Goal: Task Accomplishment & Management: Use online tool/utility

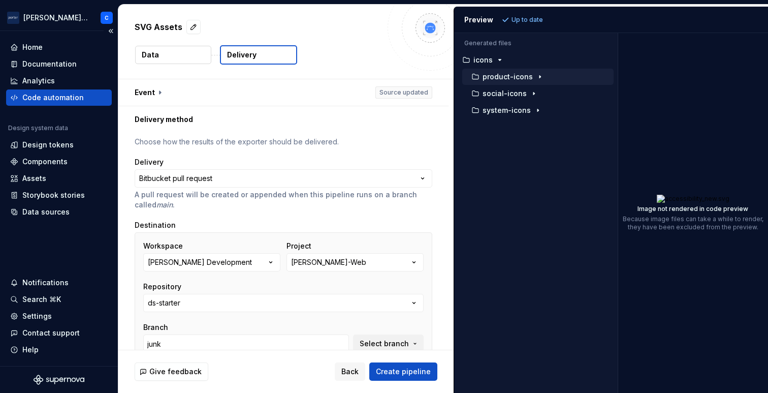
click at [74, 96] on div "Code automation" at bounding box center [52, 97] width 61 height 10
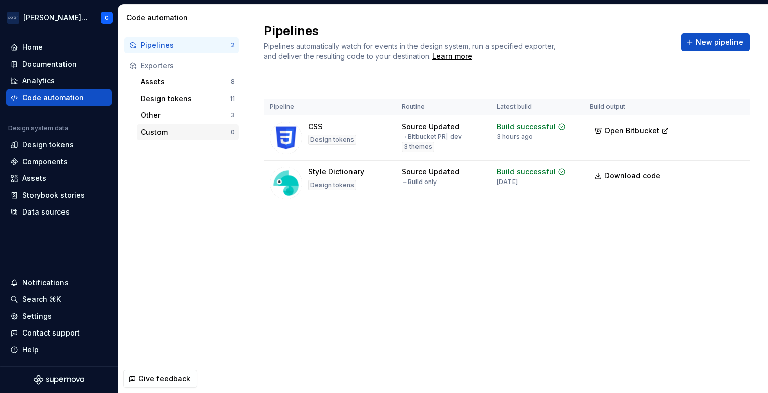
click at [176, 130] on div "Custom" at bounding box center [186, 132] width 90 height 10
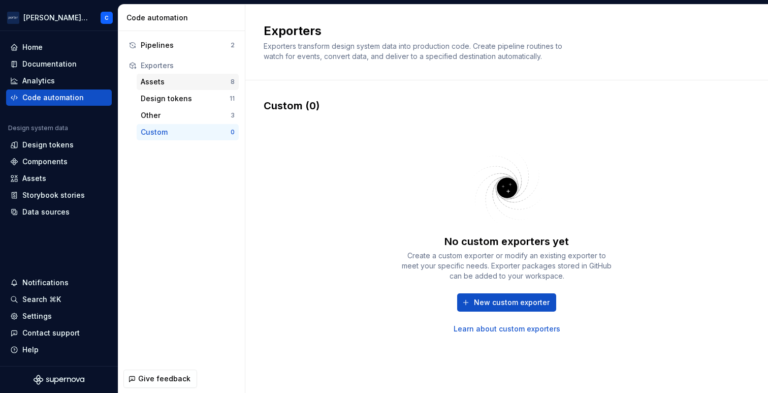
click at [171, 80] on div "Assets" at bounding box center [186, 82] width 90 height 10
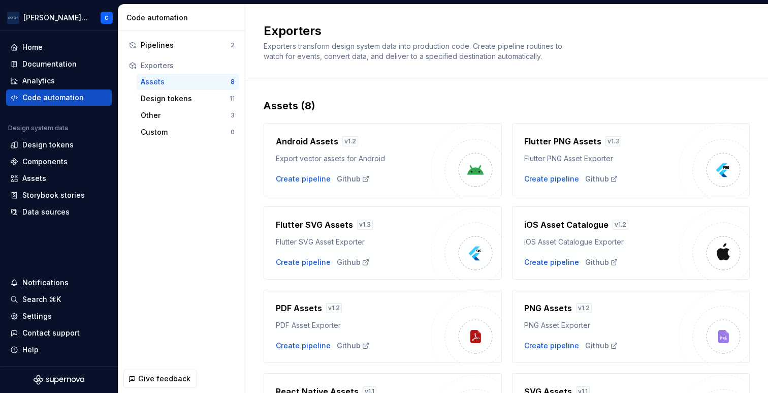
scroll to position [92, 0]
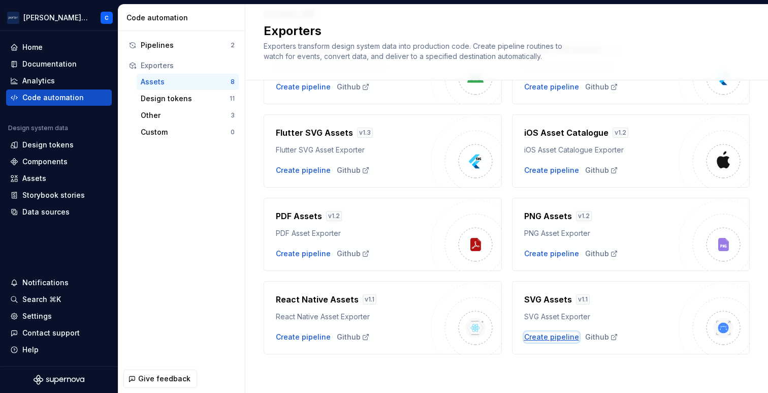
click at [558, 338] on div "Create pipeline" at bounding box center [551, 337] width 55 height 10
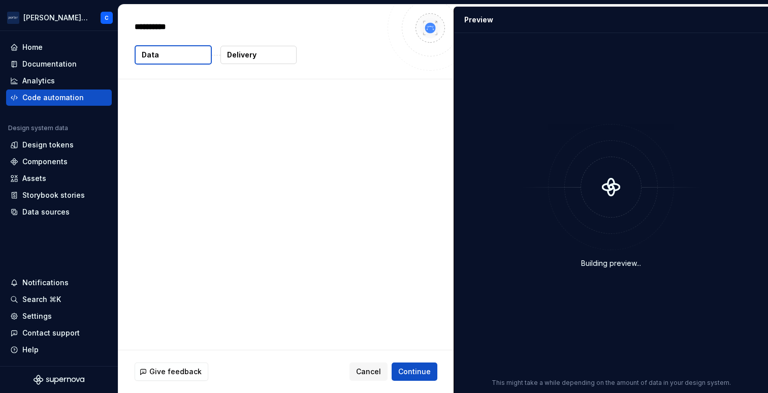
type textarea "*"
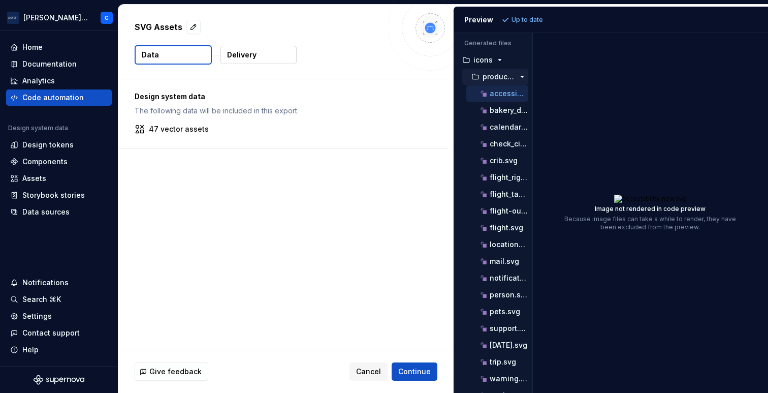
click at [519, 78] on icon "button" at bounding box center [522, 77] width 8 height 8
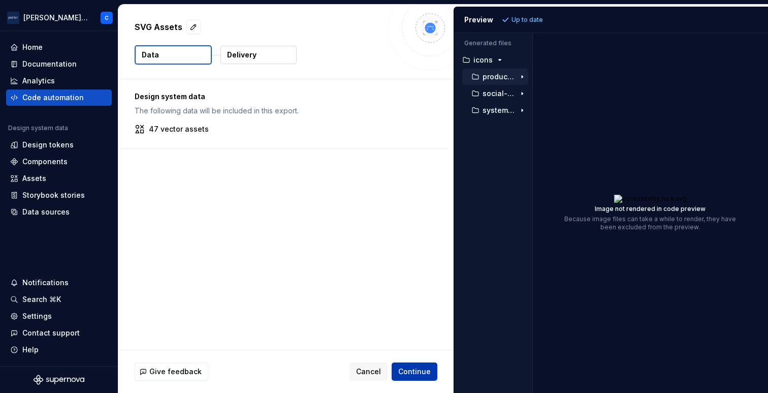
click at [415, 368] on span "Continue" at bounding box center [414, 371] width 33 height 10
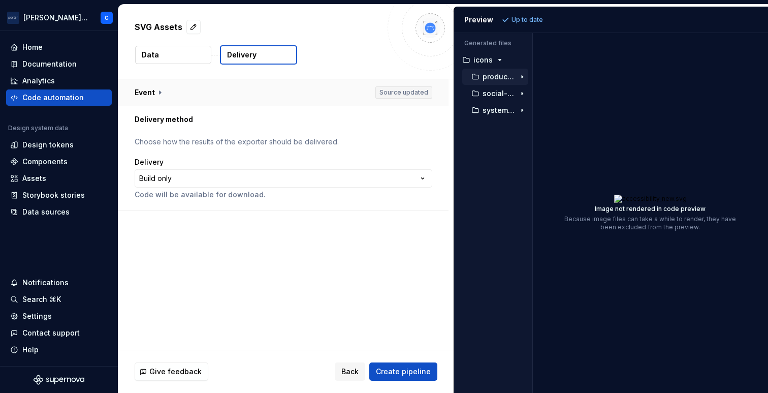
click at [273, 90] on button "button" at bounding box center [283, 92] width 330 height 26
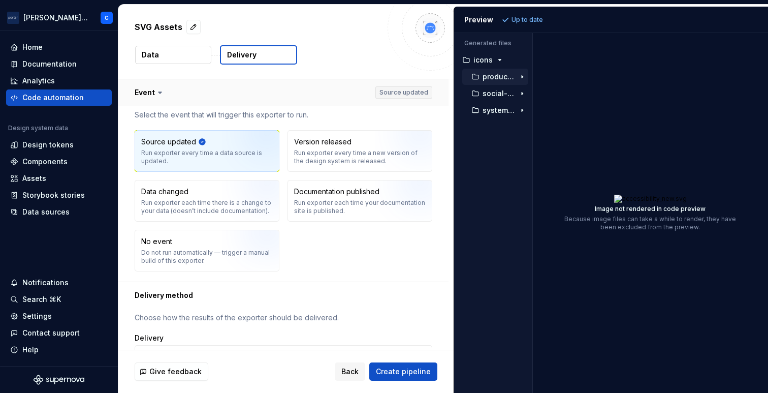
click at [273, 90] on button "button" at bounding box center [283, 92] width 330 height 26
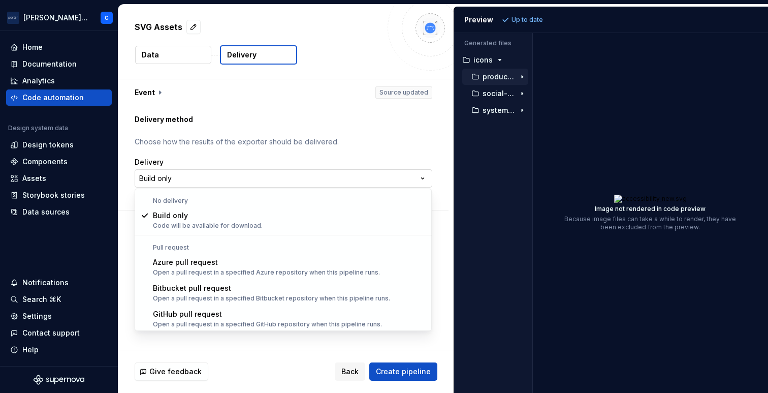
click at [263, 176] on html "**********" at bounding box center [384, 196] width 768 height 393
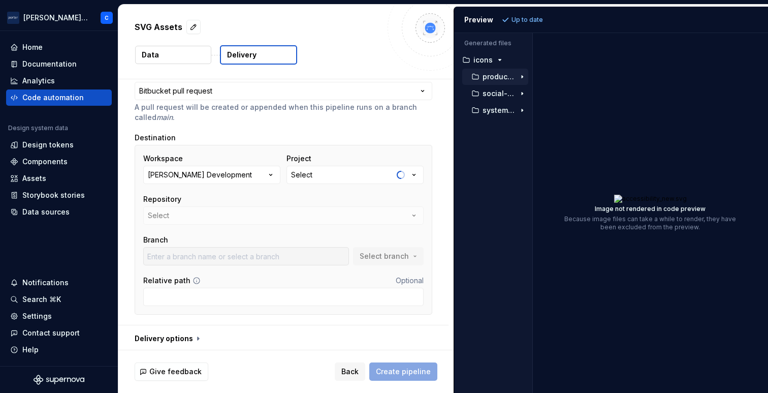
scroll to position [90, 0]
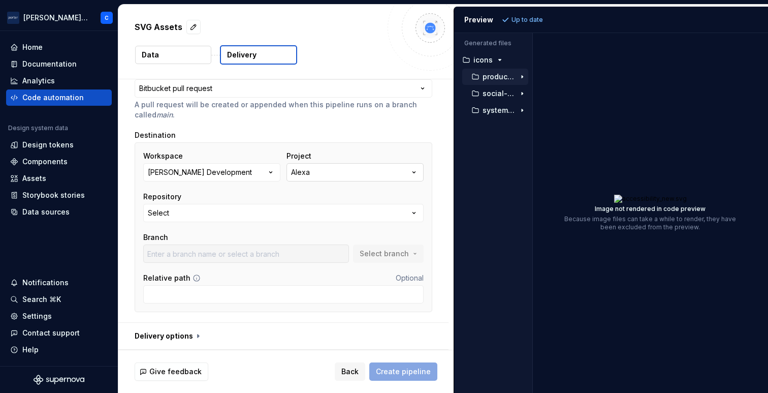
click at [333, 174] on button "Alexa" at bounding box center [355, 172] width 137 height 18
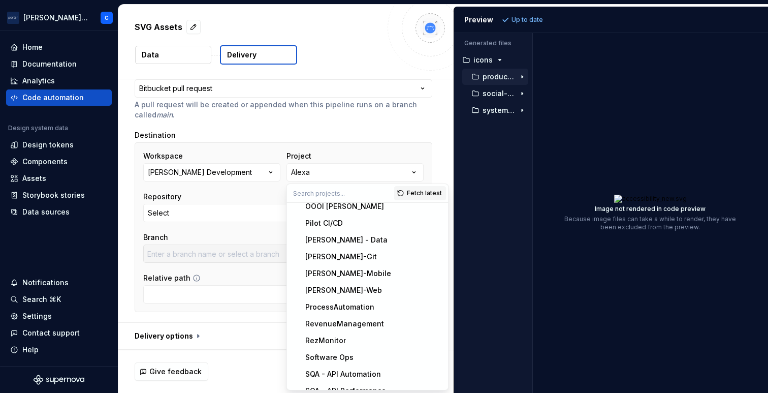
scroll to position [343, 0]
click at [321, 288] on div "[PERSON_NAME]-Web" at bounding box center [343, 289] width 77 height 10
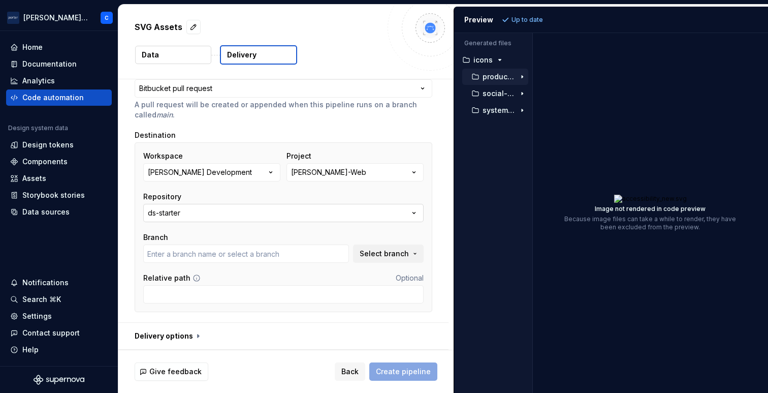
click at [305, 215] on button "ds-starter" at bounding box center [283, 213] width 280 height 18
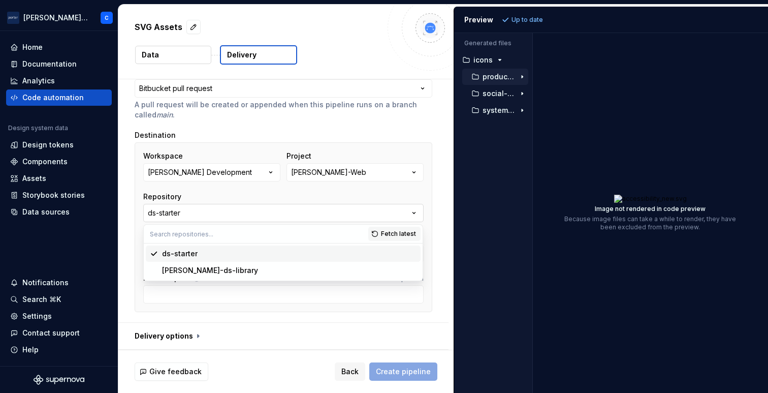
type input "junk"
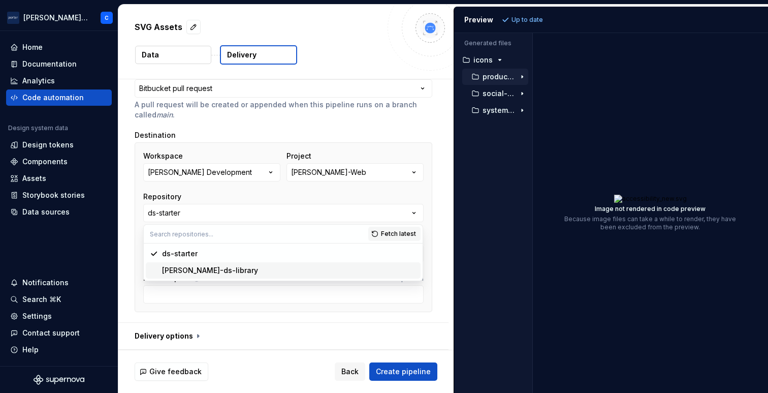
click at [264, 267] on div "[PERSON_NAME]-ds-library" at bounding box center [289, 270] width 255 height 10
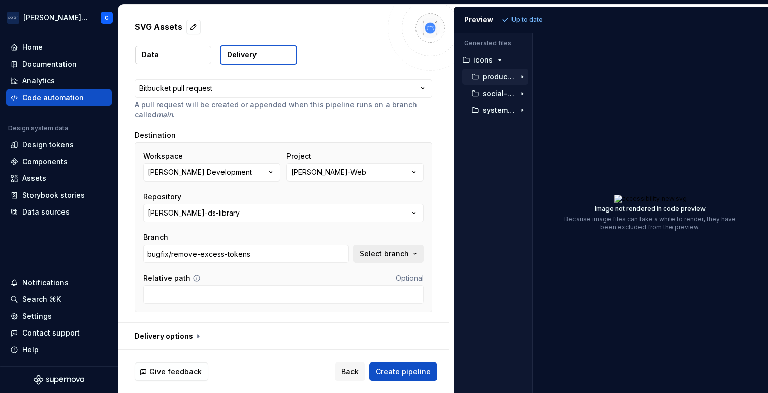
click at [378, 253] on span "Select branch" at bounding box center [384, 253] width 49 height 10
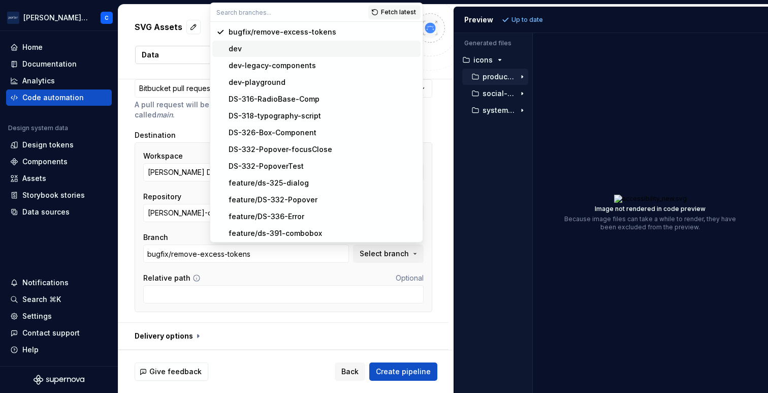
click at [311, 42] on span "dev" at bounding box center [316, 49] width 208 height 16
type input "dev"
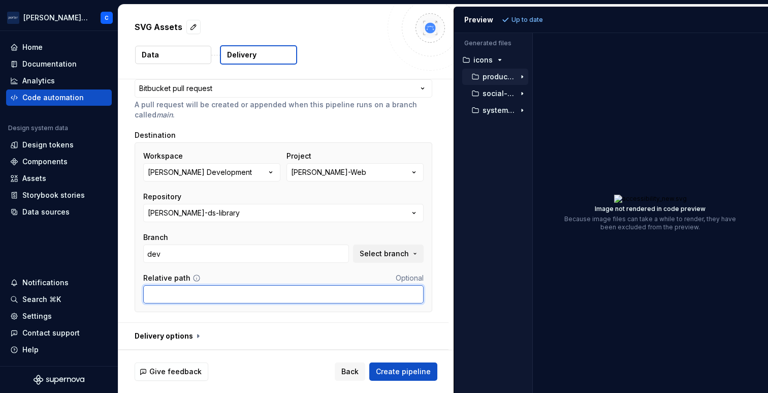
click at [162, 300] on input "Relative path" at bounding box center [283, 294] width 280 height 18
type input "lib/components/Icon"
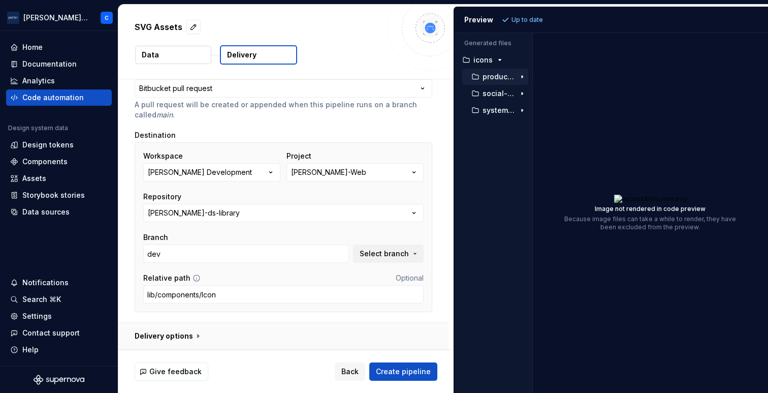
click at [195, 334] on button "button" at bounding box center [283, 336] width 330 height 26
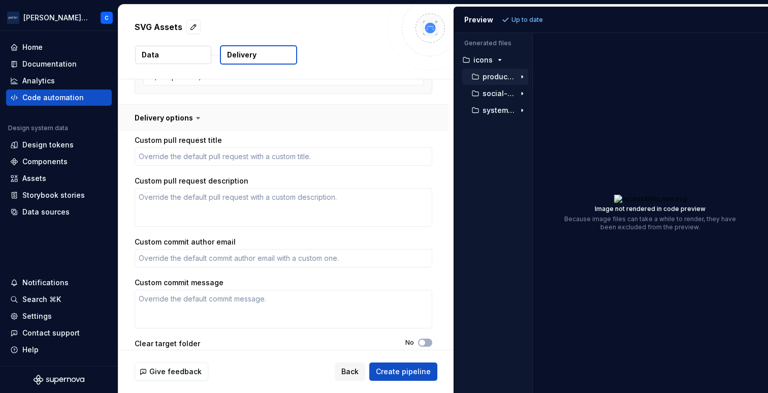
scroll to position [330, 0]
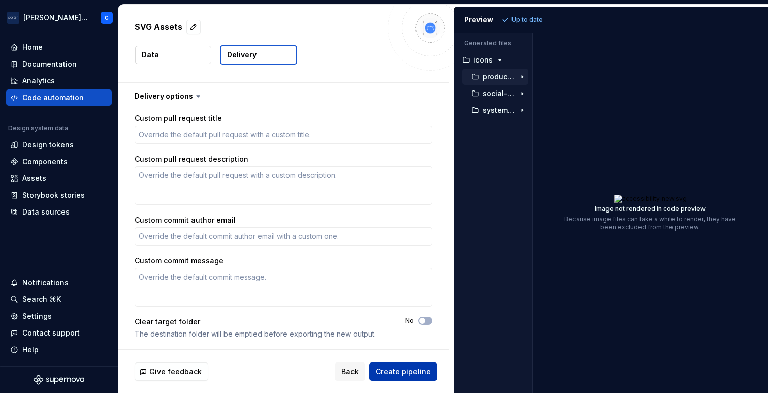
click at [395, 371] on span "Create pipeline" at bounding box center [403, 371] width 55 height 10
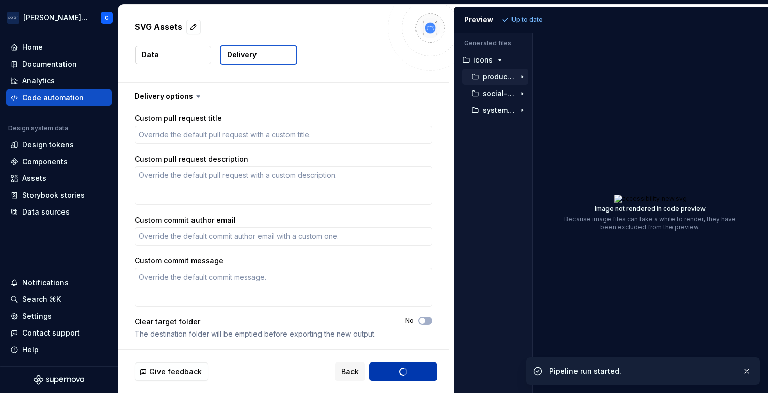
type textarea "*"
